Goal: Task Accomplishment & Management: Complete application form

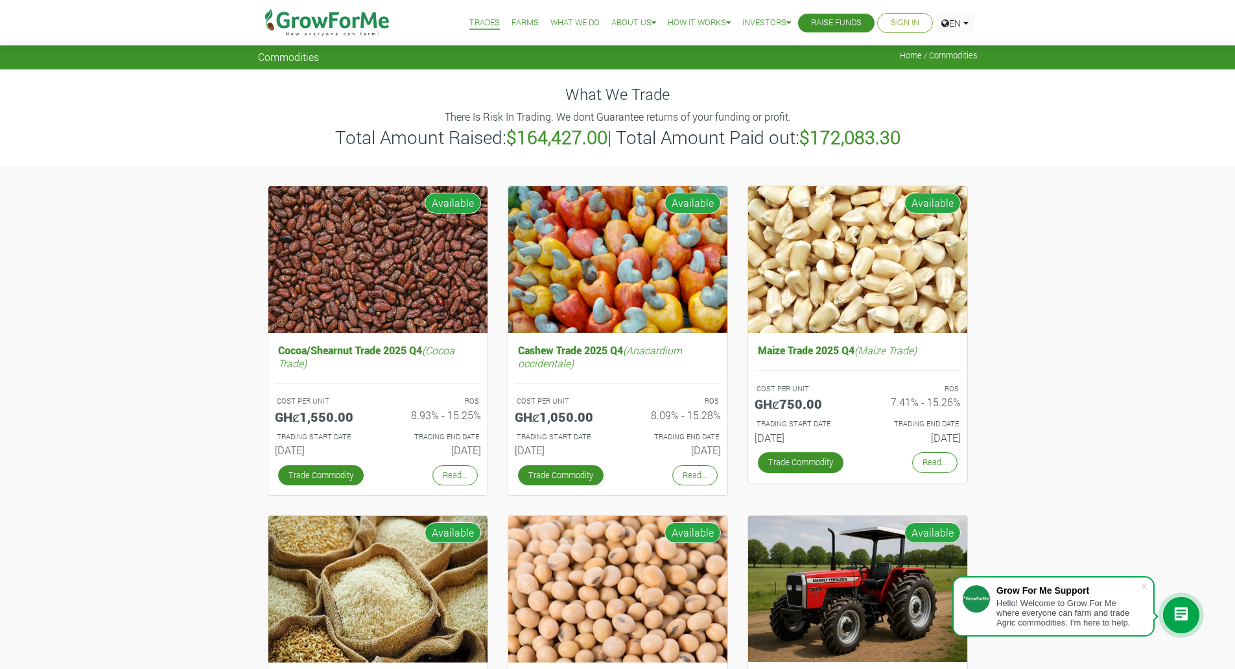
click at [897, 25] on link "Sign In" at bounding box center [905, 23] width 29 height 14
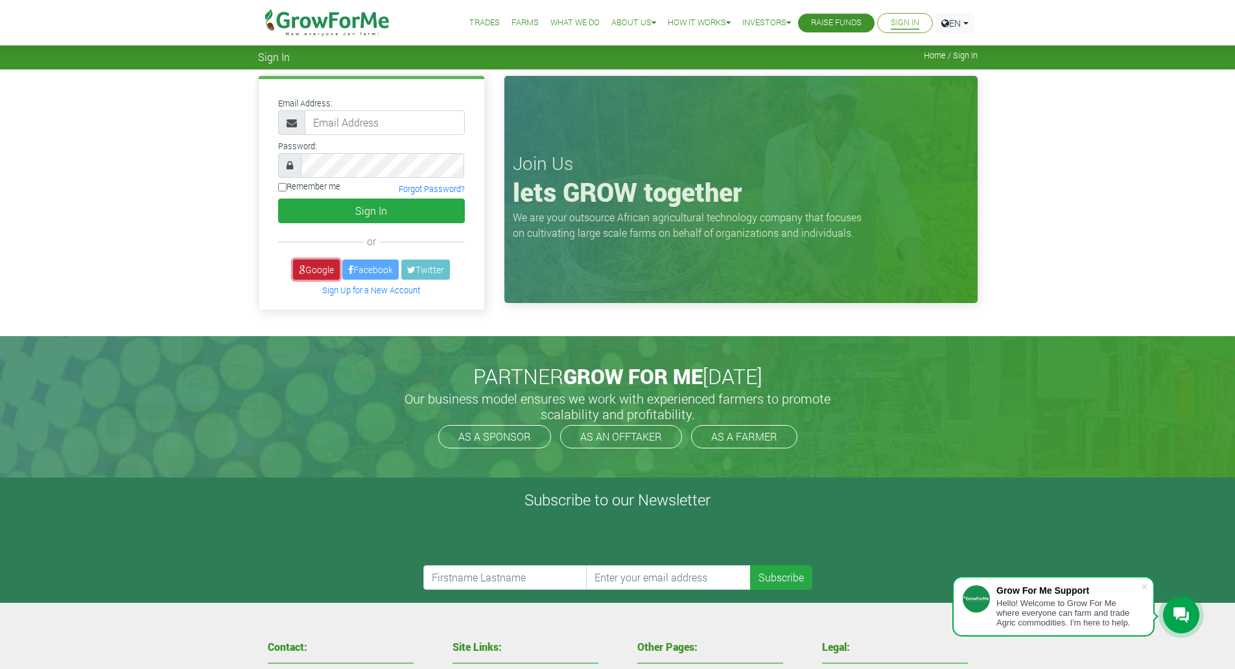
click at [314, 270] on link "Google" at bounding box center [316, 269] width 47 height 20
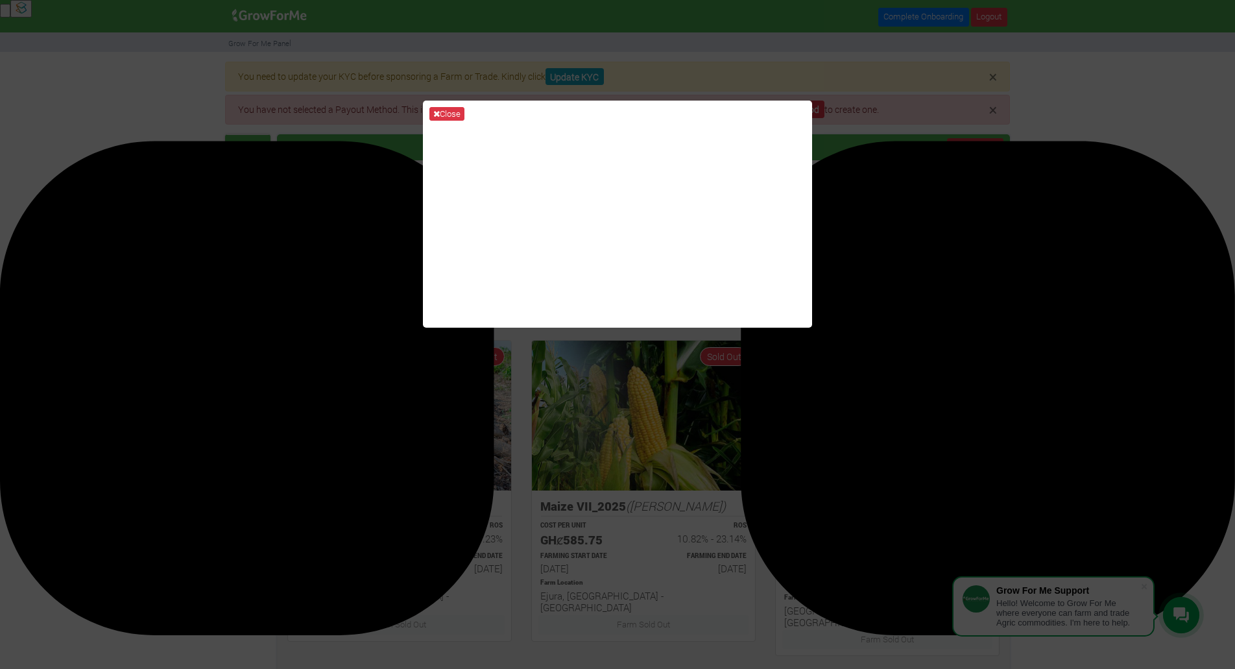
click at [857, 74] on div "Close" at bounding box center [617, 334] width 1235 height 669
click at [442, 107] on button "Close" at bounding box center [446, 114] width 35 height 14
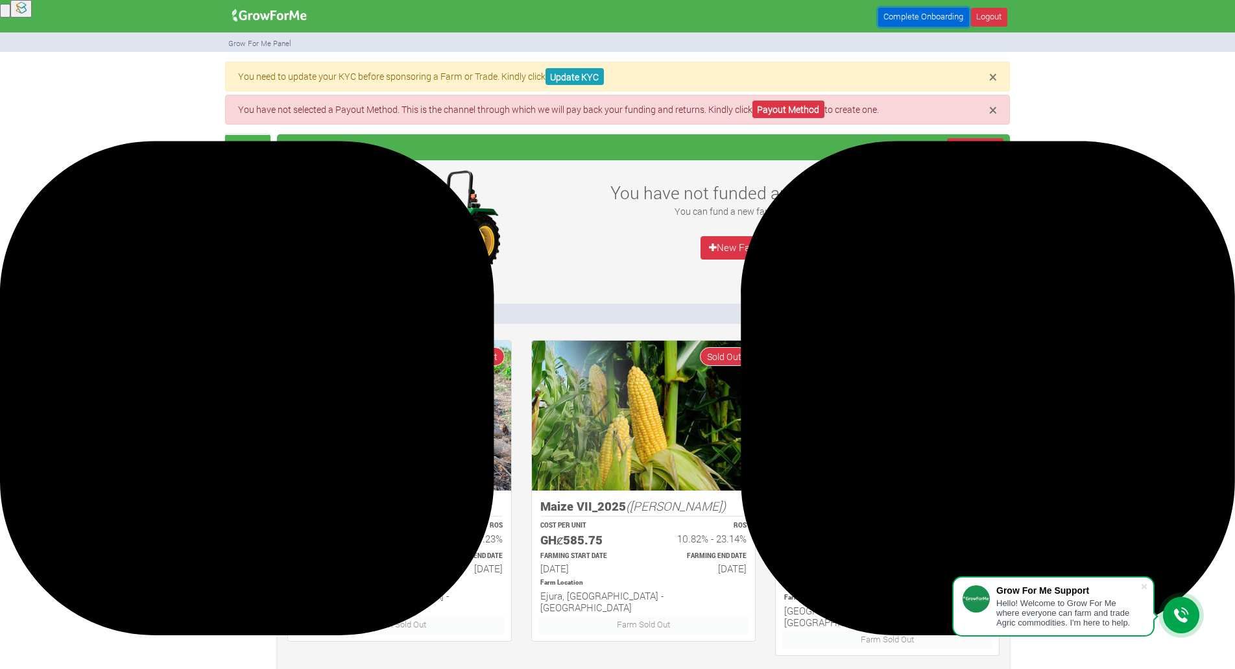
click at [944, 14] on link "Complete Onboarding" at bounding box center [923, 17] width 91 height 19
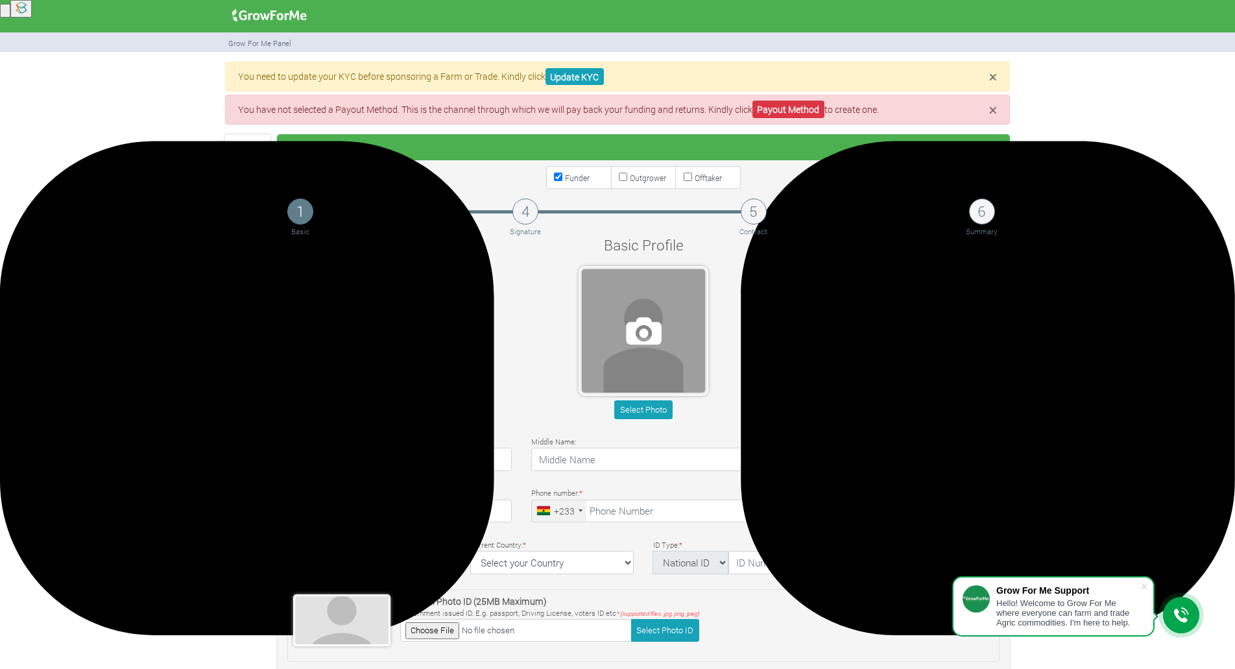
click at [645, 345] on span at bounding box center [643, 330] width 123 height 123
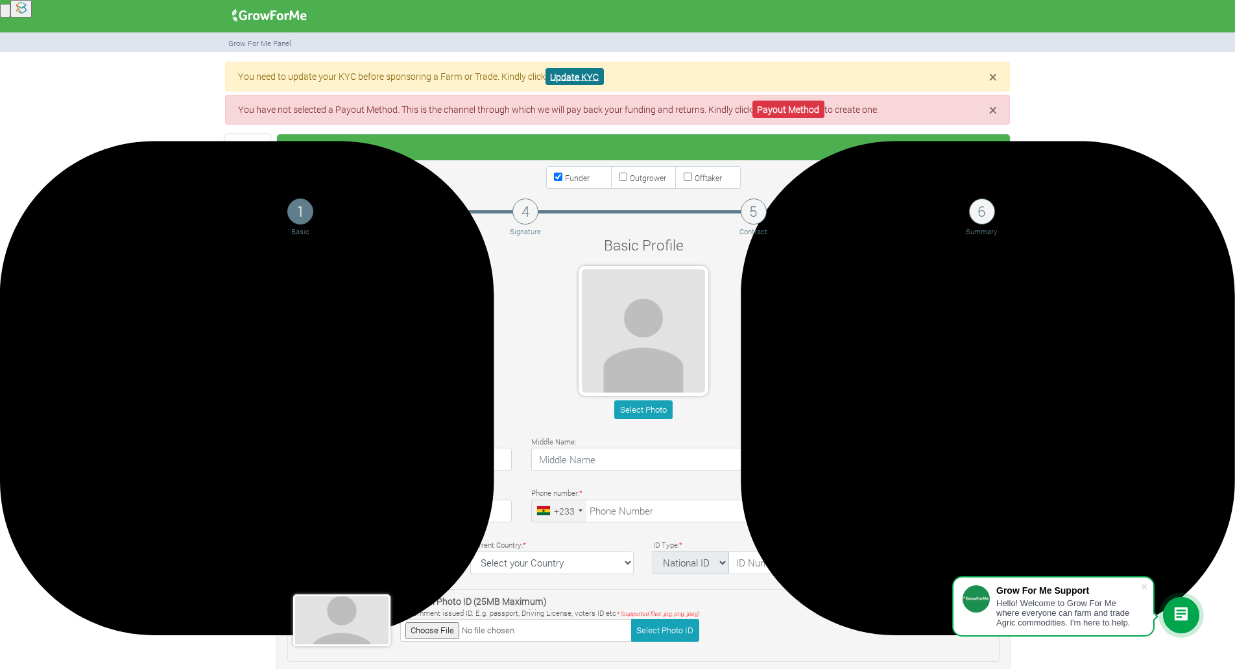
click at [576, 73] on link "Update KYC" at bounding box center [574, 77] width 58 height 18
click at [704, 185] on label "Offtaker" at bounding box center [707, 177] width 65 height 23
click at [692, 181] on input "Offtaker" at bounding box center [687, 176] width 8 height 8
click at [705, 184] on label "Offtaker" at bounding box center [707, 177] width 65 height 23
click at [692, 181] on input "Offtaker" at bounding box center [687, 176] width 8 height 8
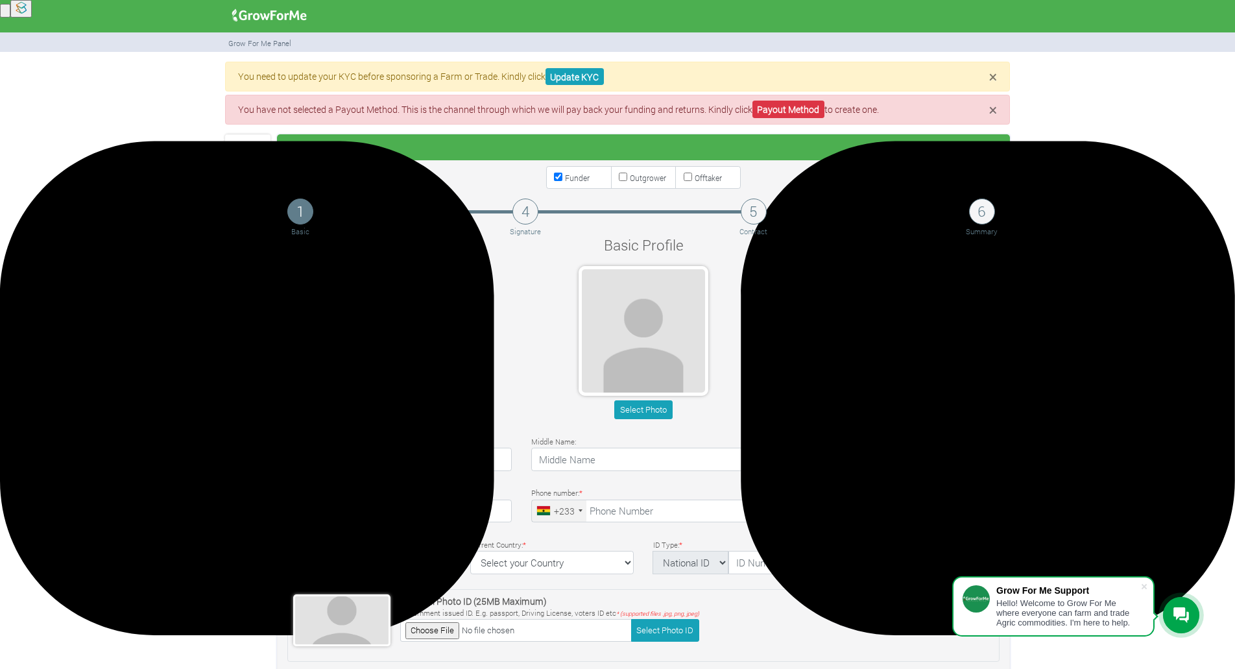
click at [677, 180] on label "Offtaker" at bounding box center [707, 177] width 65 height 23
click at [683, 180] on input "Offtaker" at bounding box center [687, 176] width 8 height 8
checkbox input "true"
click at [652, 175] on small "Outgrower" at bounding box center [648, 177] width 36 height 10
click at [627, 175] on input "Outgrower" at bounding box center [623, 176] width 8 height 8
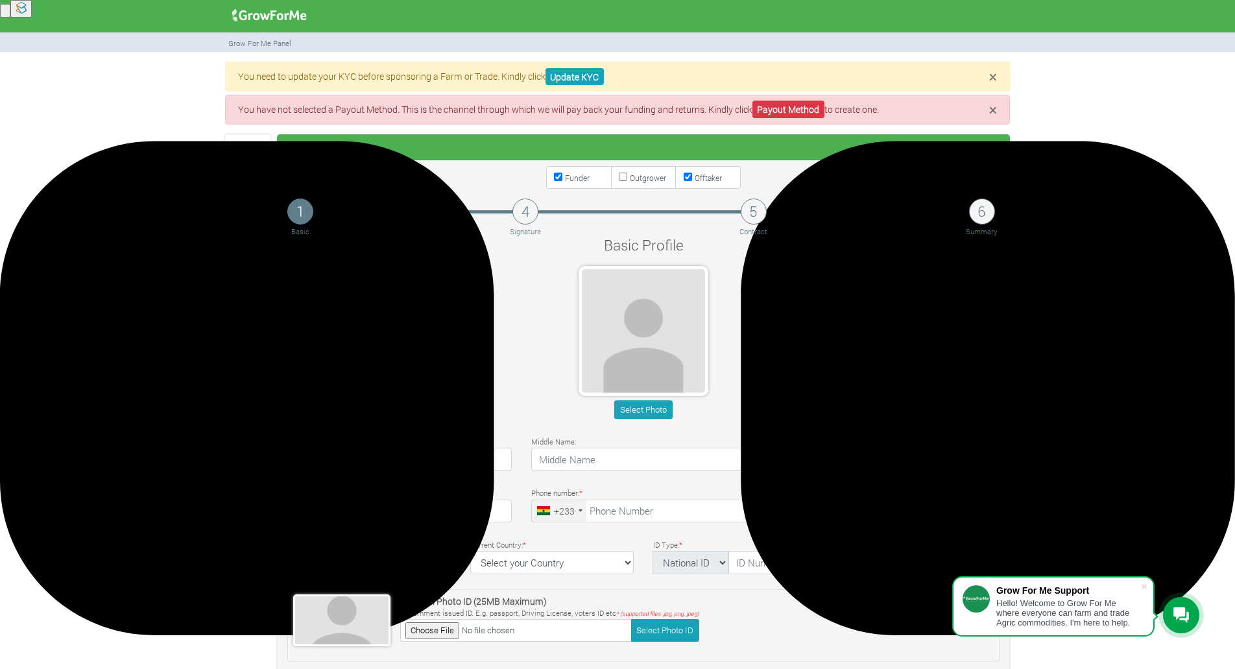
checkbox input "true"
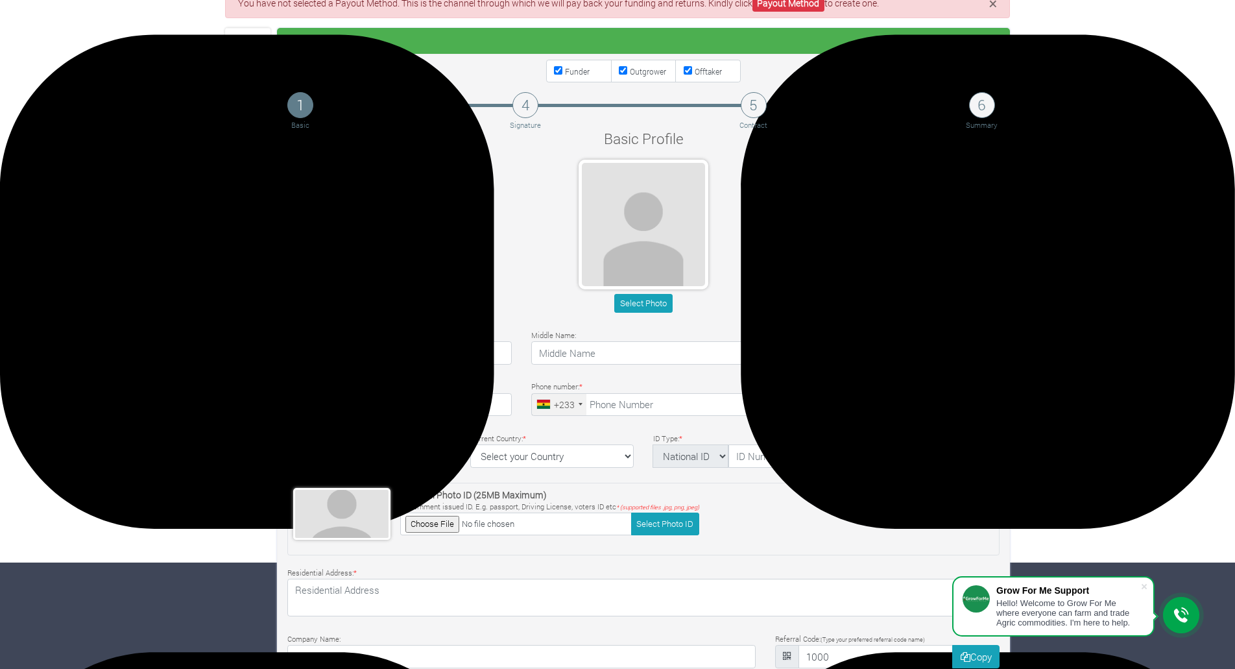
scroll to position [130, 0]
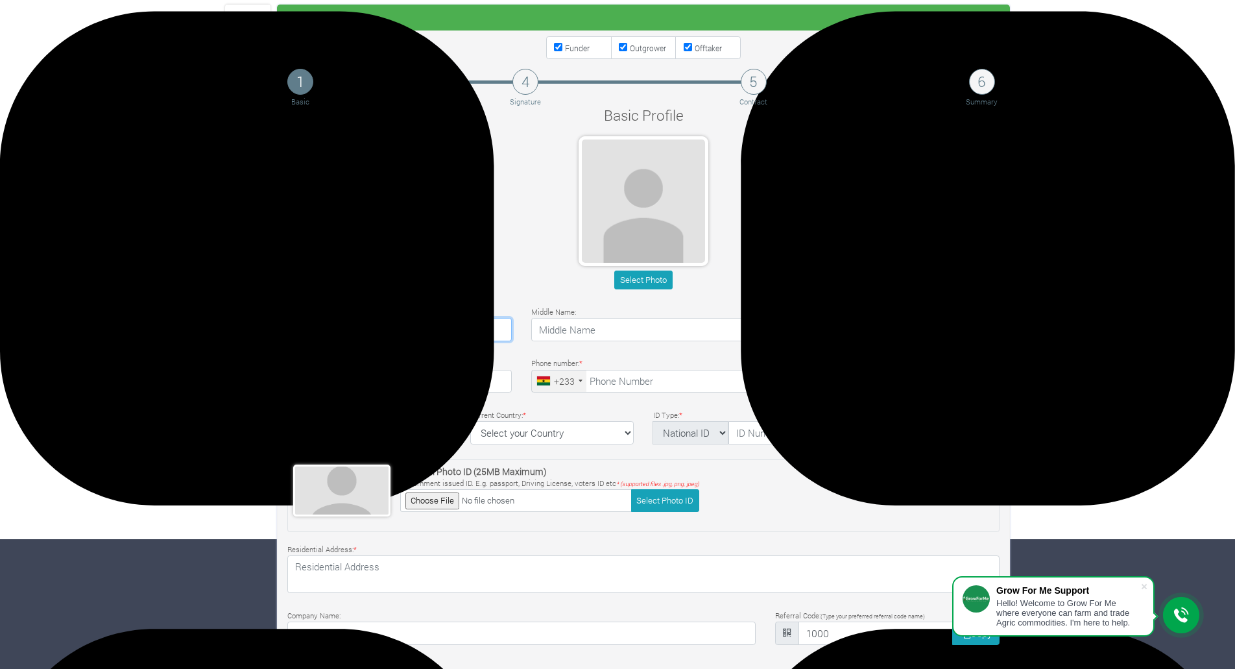
click at [466, 329] on input "Pashur" at bounding box center [399, 329] width 224 height 23
drag, startPoint x: 466, startPoint y: 329, endPoint x: 320, endPoint y: 309, distance: 147.9
click at [340, 312] on div "First Name: * Pashur" at bounding box center [400, 322] width 244 height 37
click at [146, 276] on div "× You need to update your KYC before sponsoring a Farm or Trade. Kindly click U…" at bounding box center [617, 332] width 1235 height 801
drag, startPoint x: 337, startPoint y: 331, endPoint x: 237, endPoint y: 321, distance: 100.4
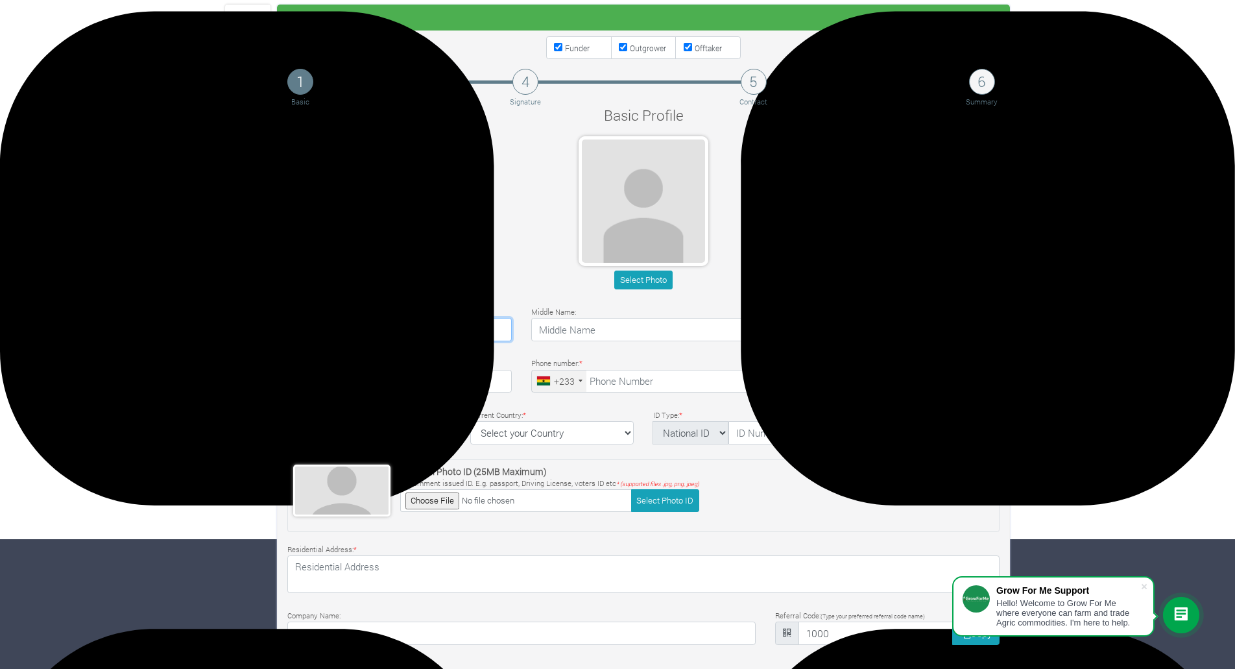
click at [237, 321] on div "× You need to update your KYC before sponsoring a Farm or Trade. Kindly click U…" at bounding box center [617, 332] width 804 height 801
type input "Selaseh"
type input "Akaho"
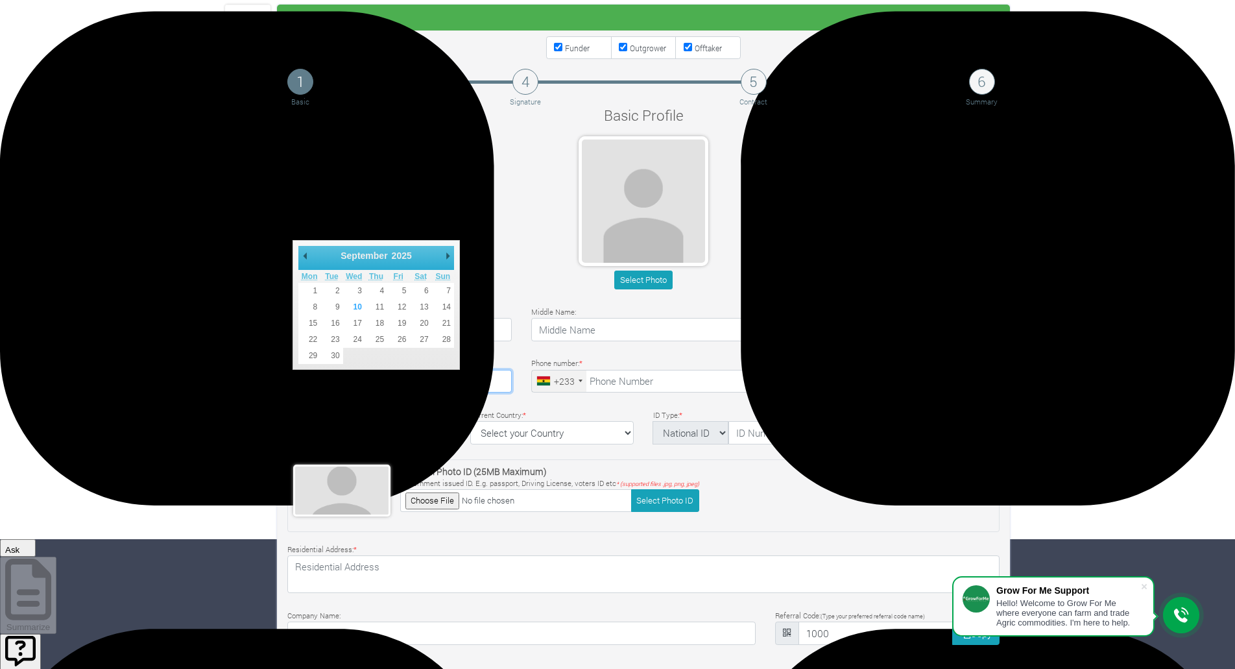
click at [334, 386] on input "text" at bounding box center [399, 381] width 224 height 23
click at [373, 255] on select "January February March April May June July August September October November De…" at bounding box center [367, 255] width 59 height 13
click at [373, 256] on select "January February March April May June July August September October November De…" at bounding box center [367, 255] width 59 height 13
click at [400, 255] on select "1901 1902 1903 1904 1905 1906 1907 1908 1909 1910 1911 1912 1913 1914 1915 1916…" at bounding box center [407, 255] width 35 height 13
click at [371, 251] on select "January February March April May June July August September October November De…" at bounding box center [367, 255] width 59 height 13
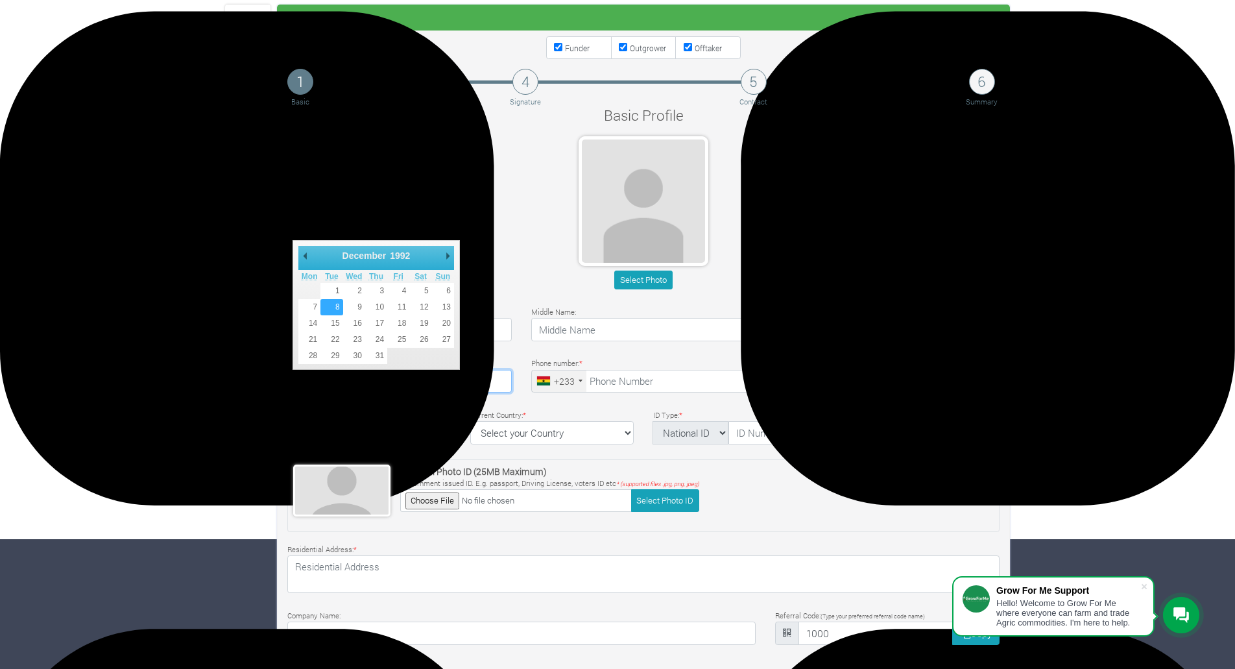
type input "1992-12-08"
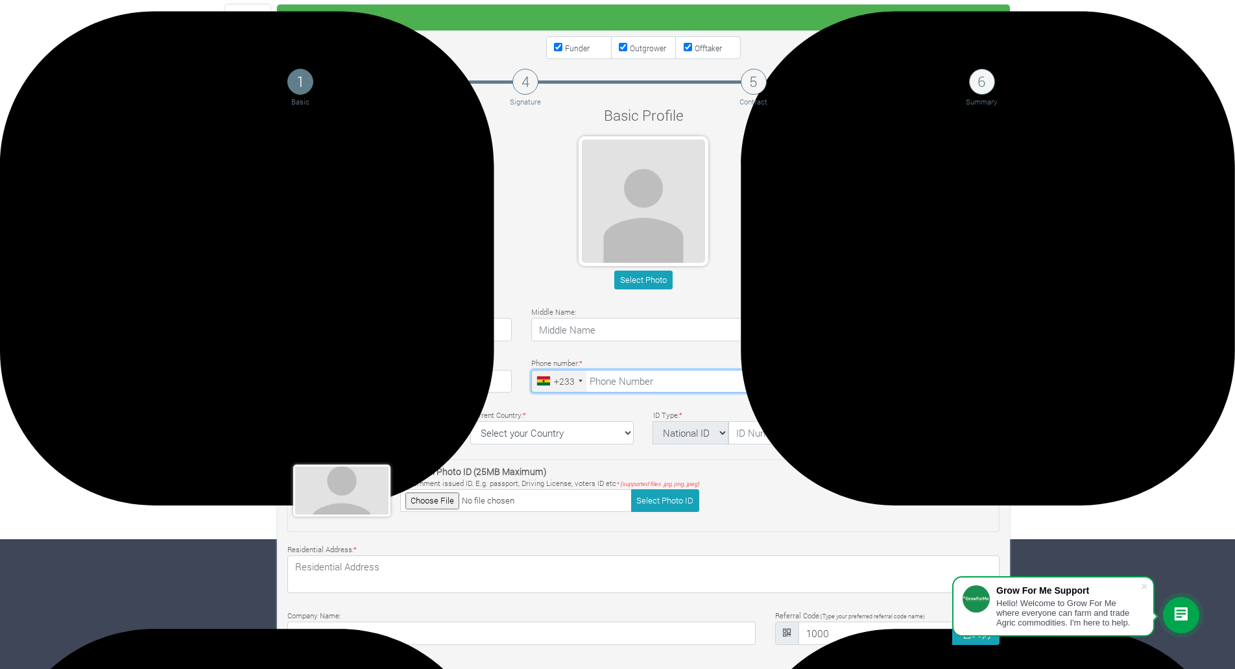
click at [604, 379] on input "tel" at bounding box center [643, 381] width 224 height 23
type input "54 773 5716"
select select "Ghana"
type textarea "Accra, Ghana"
click at [794, 371] on select "Female Male" at bounding box center [887, 381] width 224 height 23
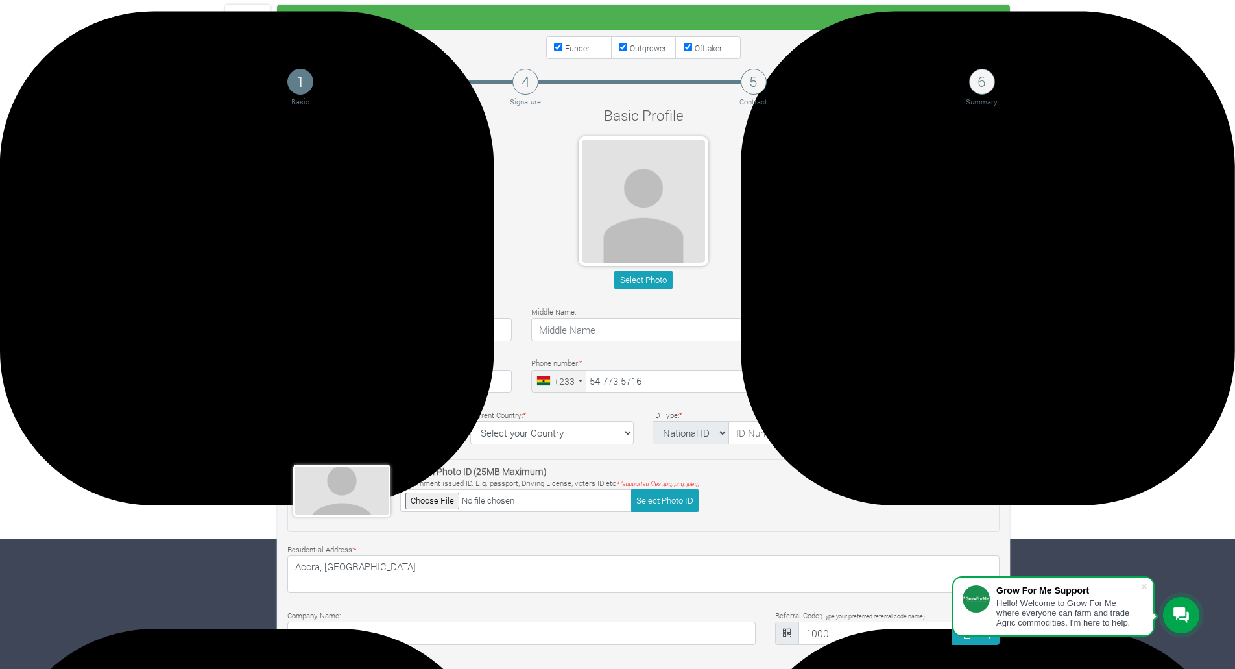
select select "Male"
click at [775, 370] on select "Female Male" at bounding box center [887, 381] width 224 height 23
click at [707, 428] on select "National ID Ghana ID Passport Drivers" at bounding box center [690, 432] width 76 height 23
select select "Ghana ID"
click at [652, 421] on select "National ID Ghana ID Passport Drivers" at bounding box center [690, 432] width 76 height 23
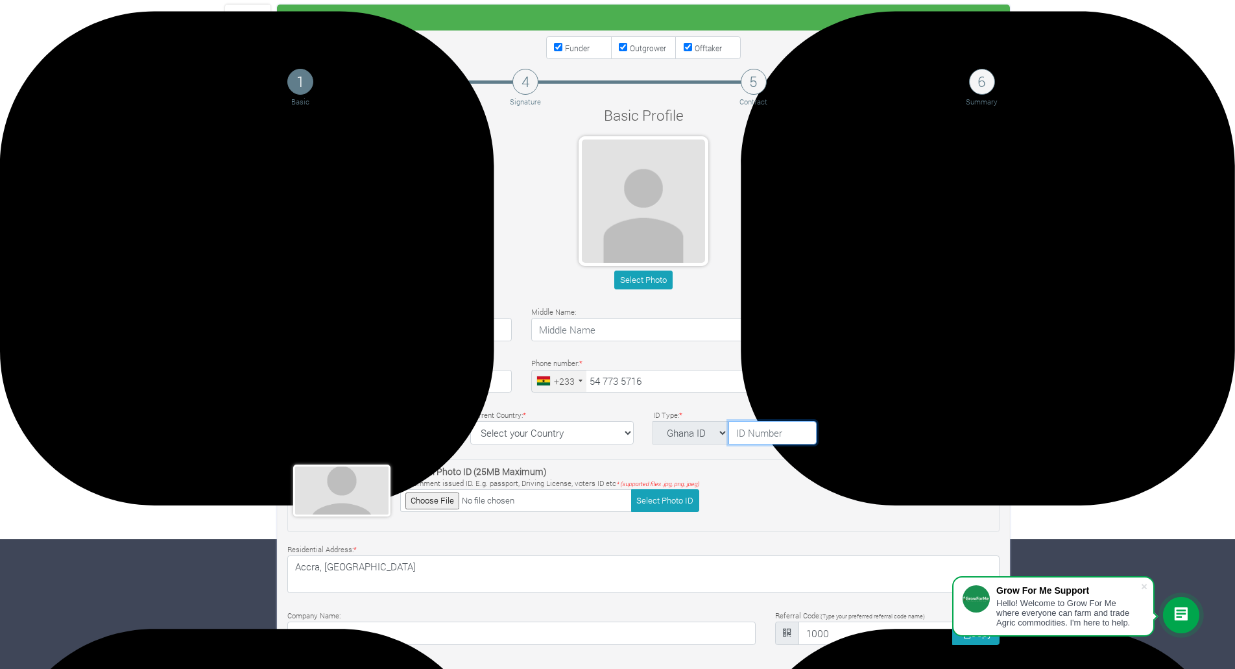
click at [763, 435] on input "text" at bounding box center [772, 432] width 88 height 23
click at [640, 279] on button "Select Photo" at bounding box center [643, 279] width 58 height 19
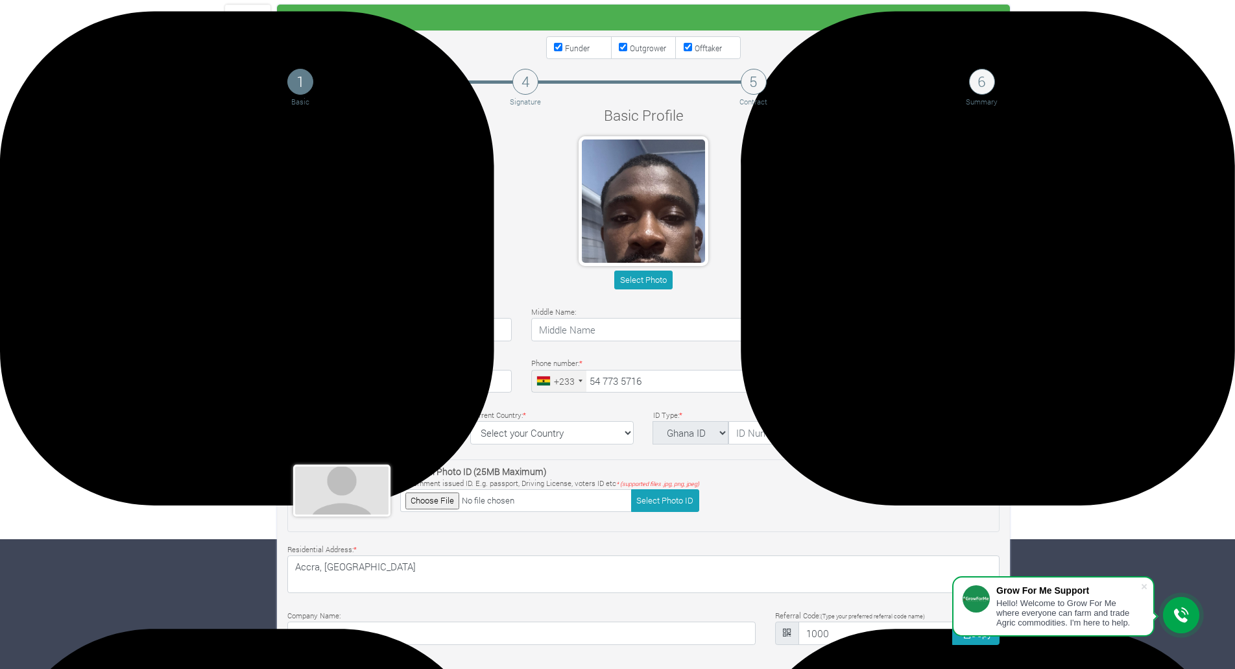
click at [852, 235] on div "Select Photo" at bounding box center [643, 215] width 731 height 158
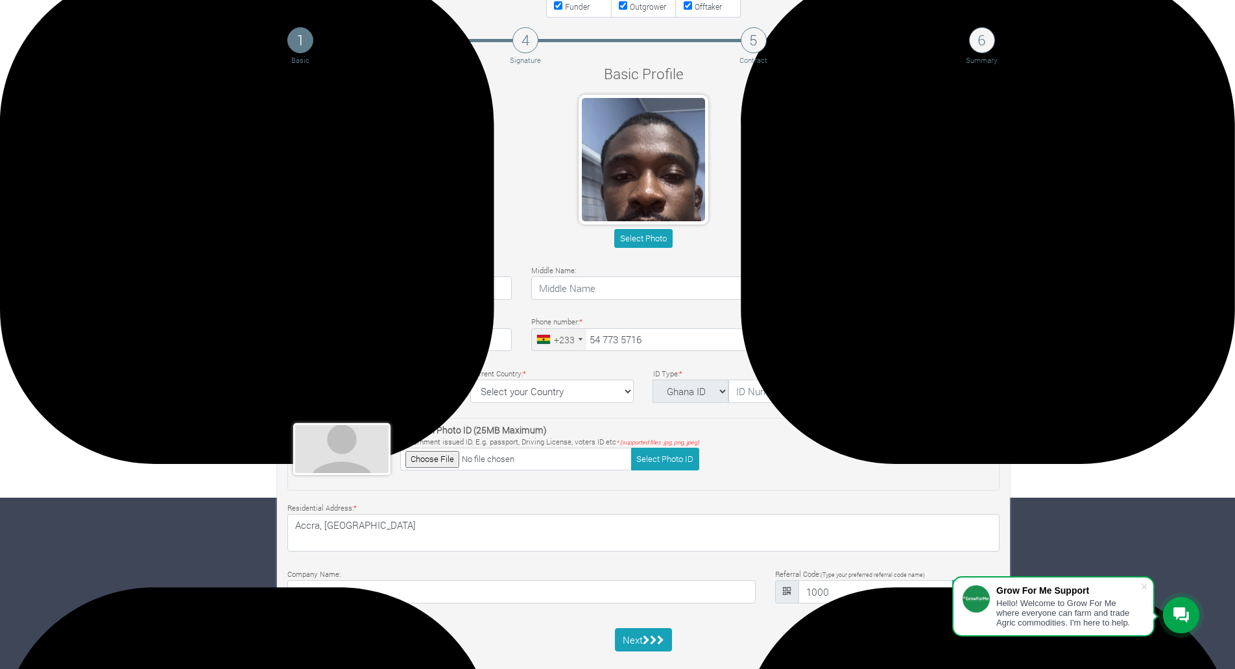
scroll to position [194, 0]
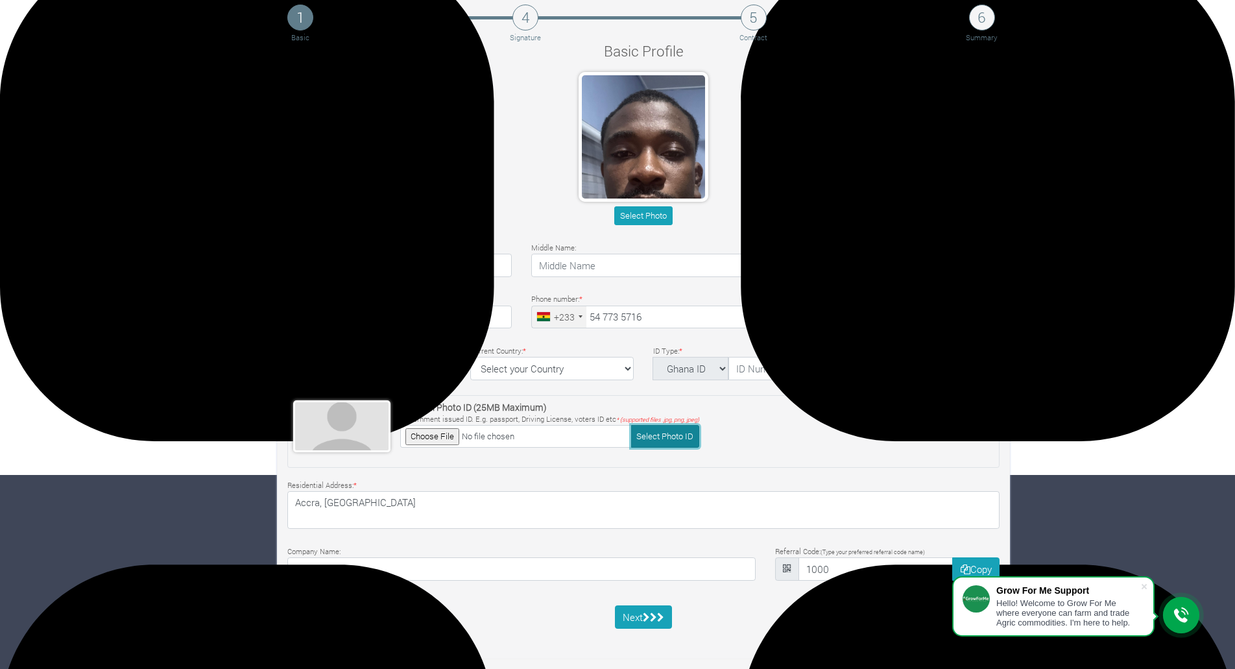
click at [662, 439] on button "Select Photo ID" at bounding box center [665, 436] width 68 height 23
click at [736, 373] on input "text" at bounding box center [772, 368] width 88 height 23
type input "g"
type input "GHA-000056547-7"
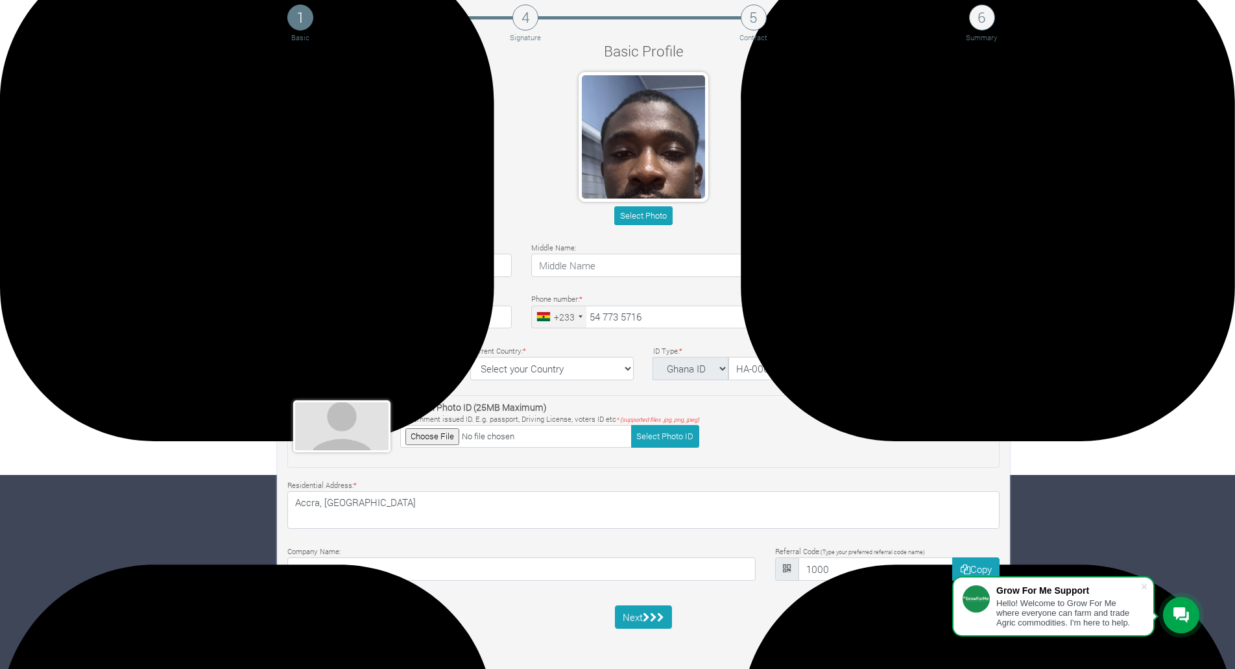
click at [865, 367] on input "text" at bounding box center [917, 368] width 163 height 23
type input "00233"
click at [752, 418] on div "National Photo ID (25MB Maximum) Government issued ID. E.g. passport, Driving L…" at bounding box center [643, 431] width 712 height 73
click at [653, 617] on icon "submit" at bounding box center [653, 617] width 7 height 10
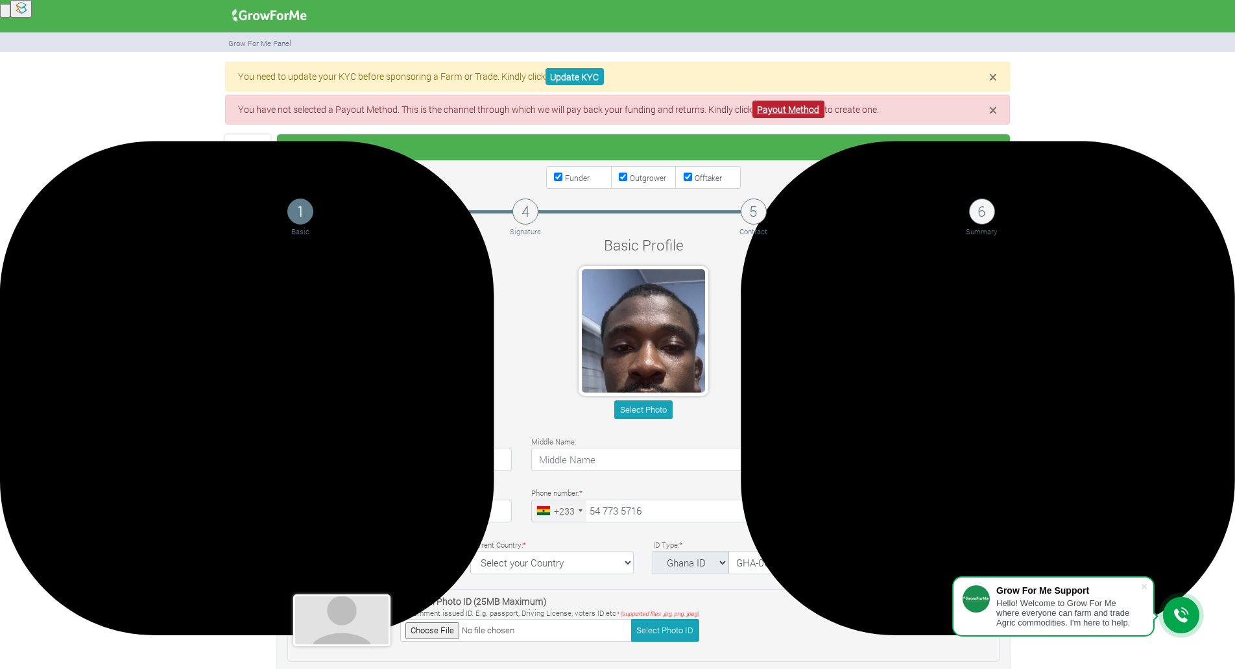
click at [788, 105] on link "Payout Method" at bounding box center [788, 110] width 72 height 18
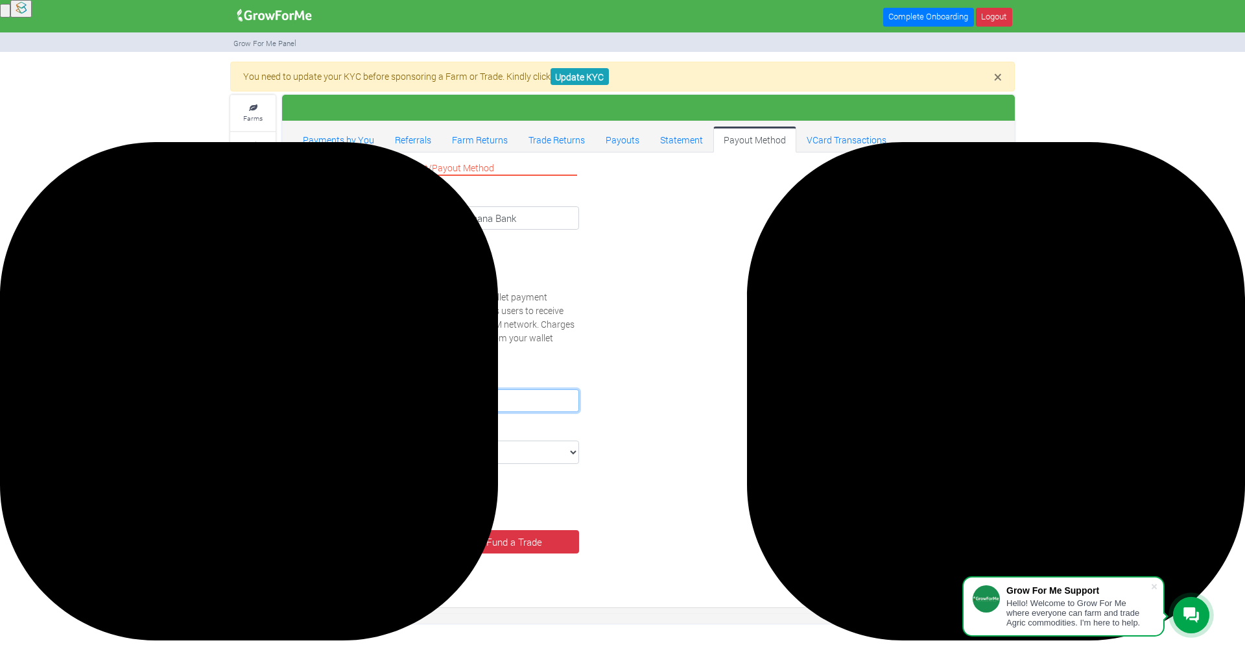
drag, startPoint x: 390, startPoint y: 397, endPoint x: 143, endPoint y: 415, distance: 247.0
click at [143, 415] on div "× You need to update your KYC before sponsoring a Farm or Trade. Kindly click U…" at bounding box center [622, 343] width 1245 height 562
type input "[PERSON_NAME]"
type input "0547735716"
click at [396, 544] on button "Update Details" at bounding box center [365, 541] width 130 height 23
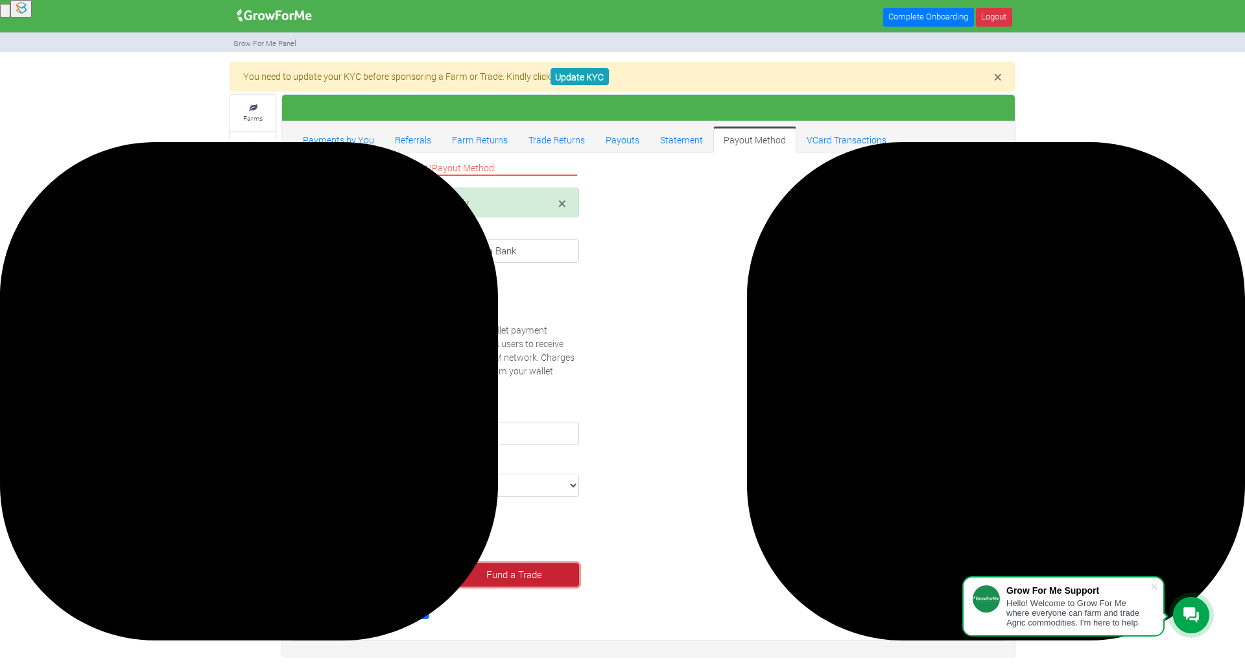
click at [475, 578] on link "Fund a Trade" at bounding box center [514, 574] width 130 height 23
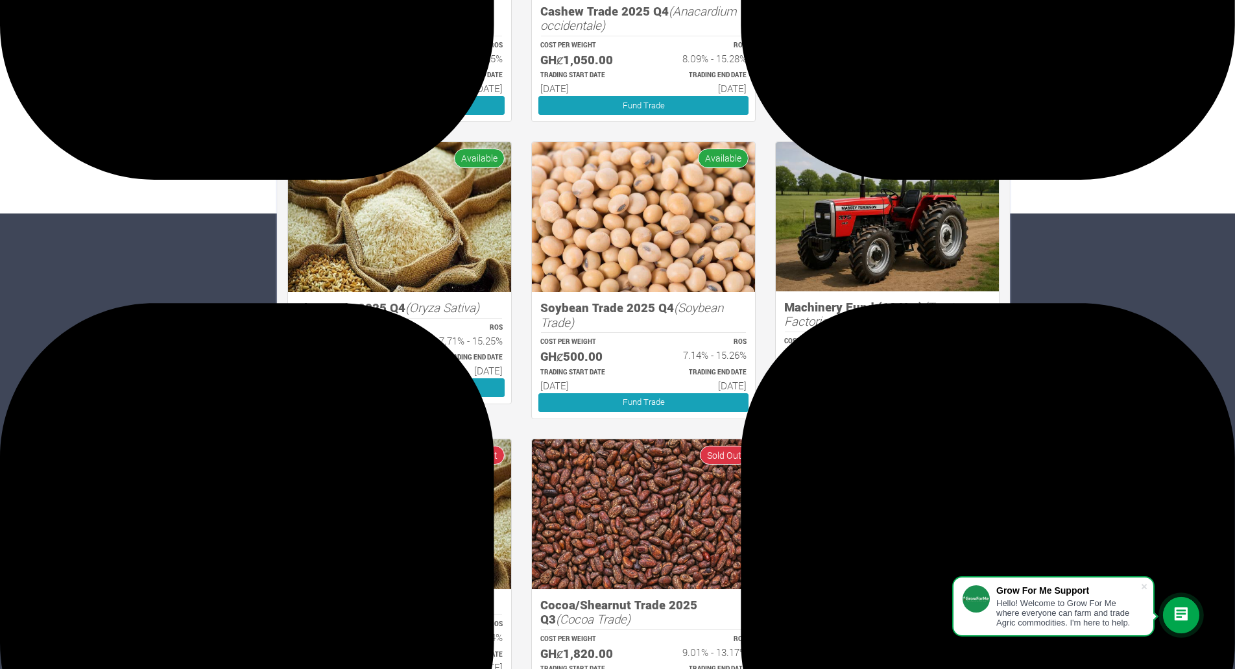
scroll to position [563, 0]
